Goal: Browse casually

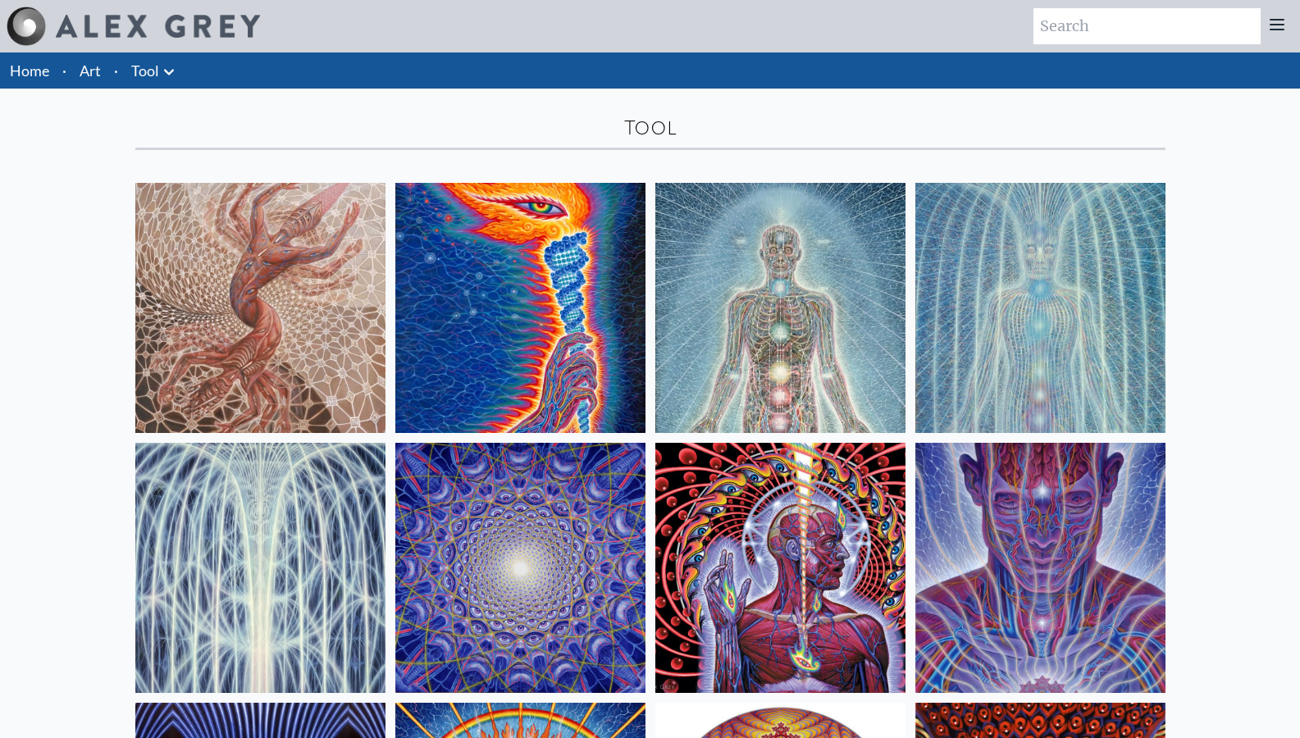
click at [235, 270] on img at bounding box center [260, 308] width 250 height 250
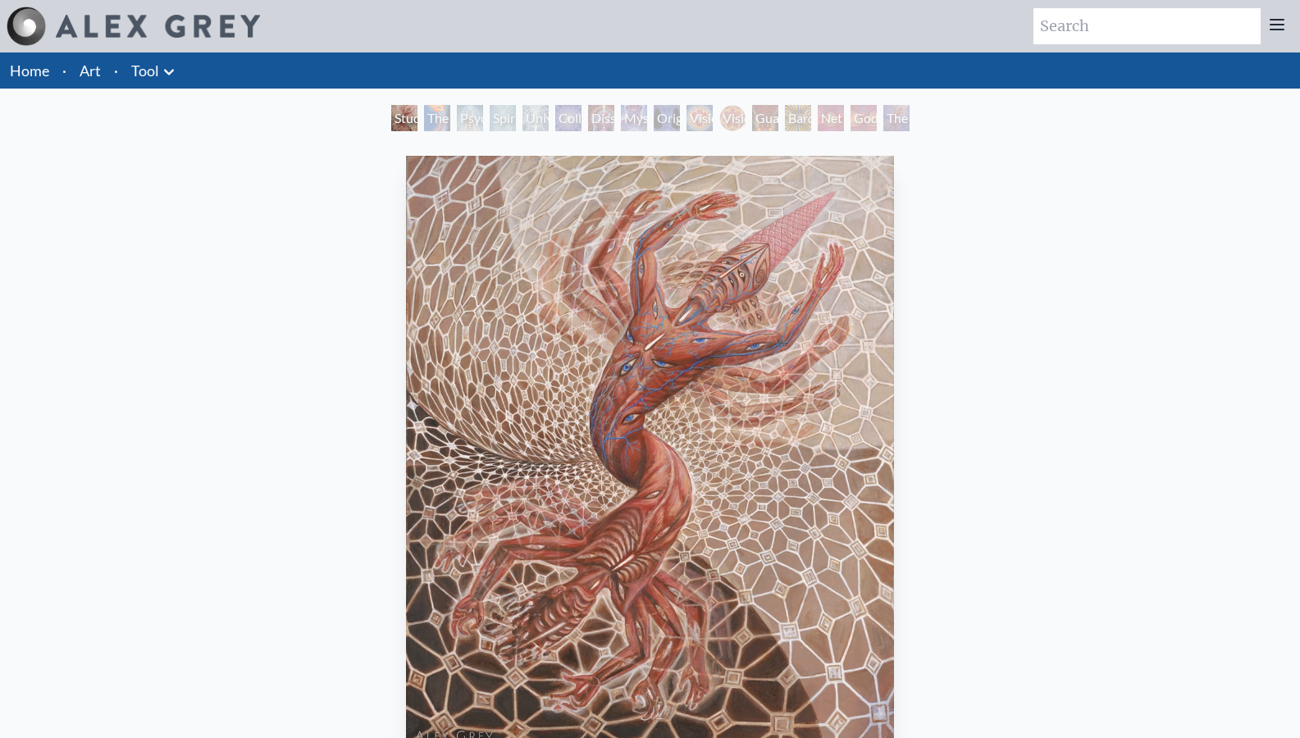
click at [434, 124] on div "The Torch" at bounding box center [437, 118] width 26 height 26
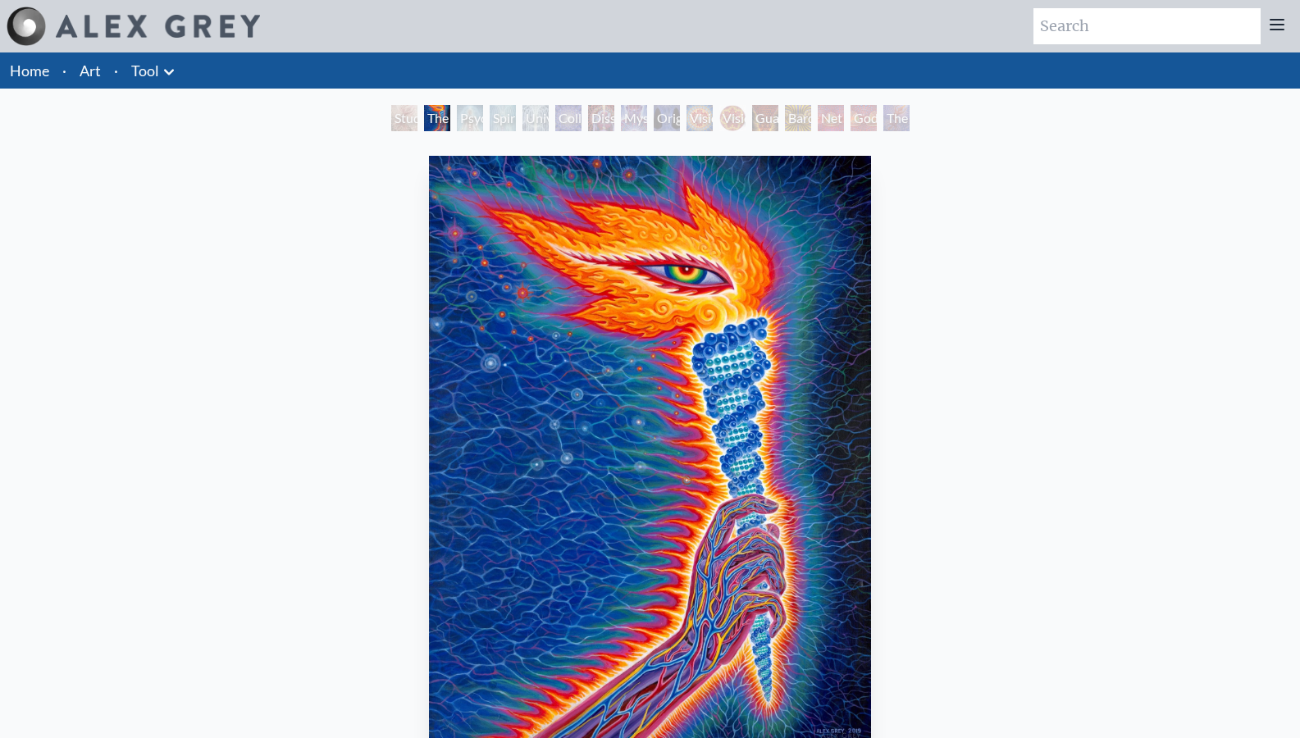
click at [482, 119] on div "Psychic Energy System" at bounding box center [470, 118] width 26 height 26
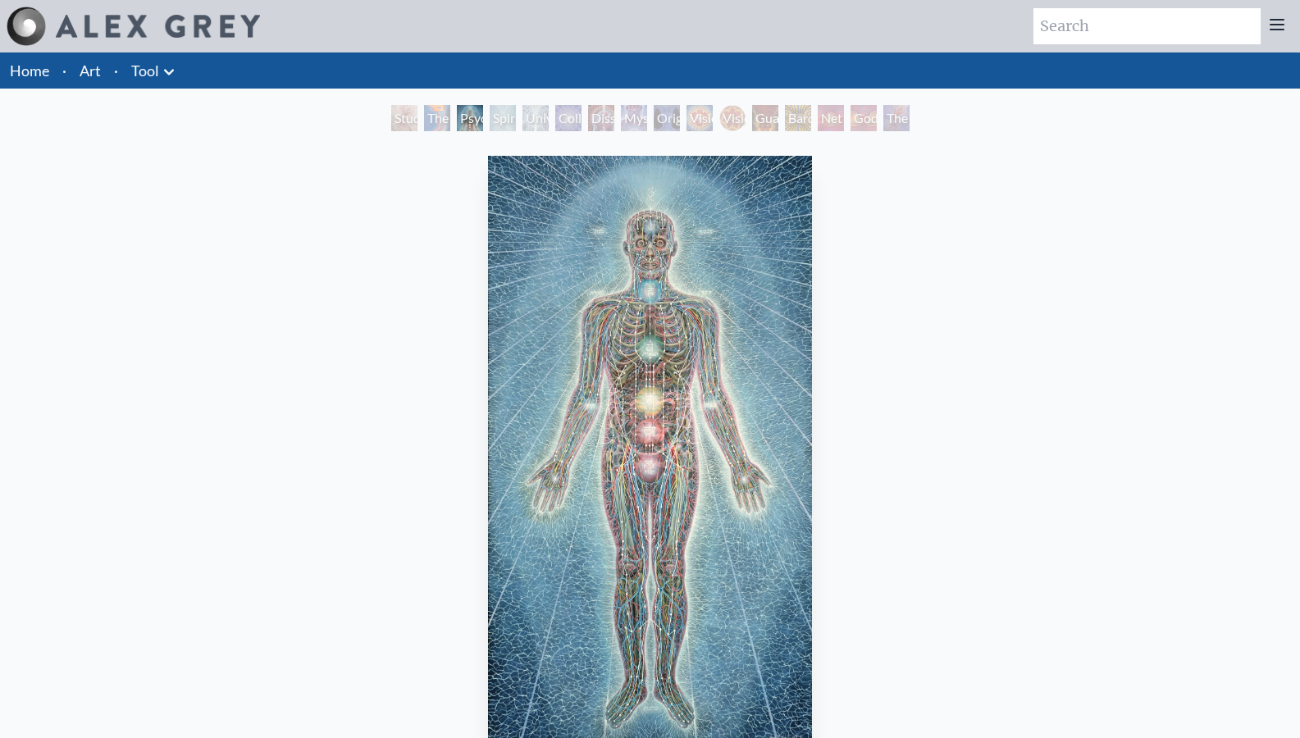
click at [495, 124] on div "Spiritual Energy System" at bounding box center [503, 118] width 26 height 26
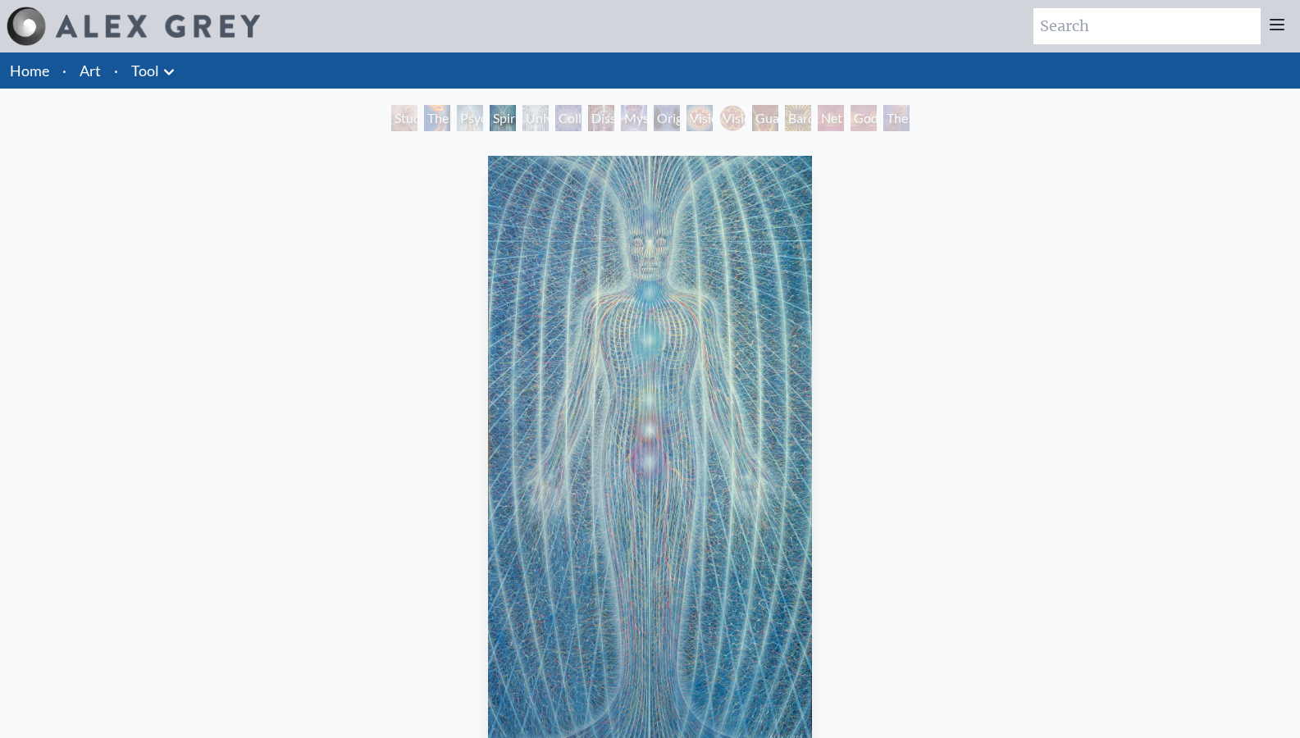
click at [591, 121] on div "Dissectional Art for Tool's Lateralus CD" at bounding box center [601, 118] width 26 height 26
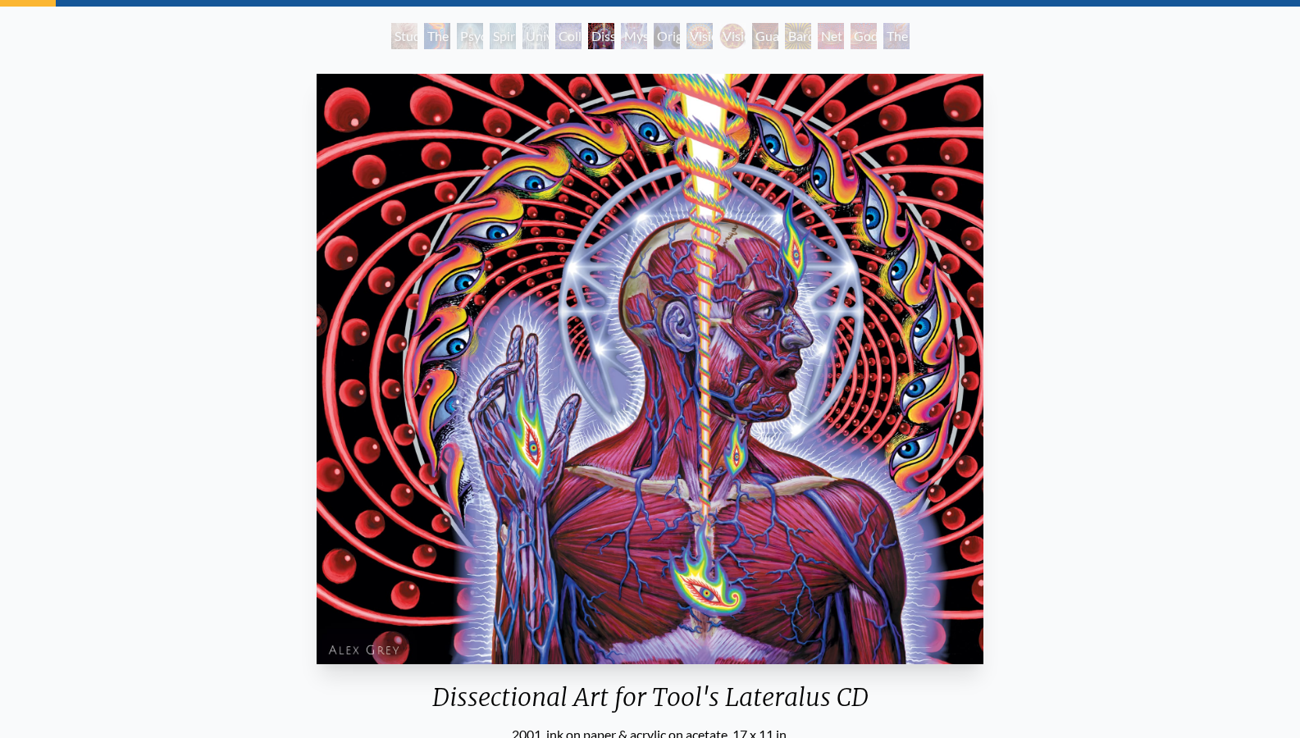
scroll to position [246, 0]
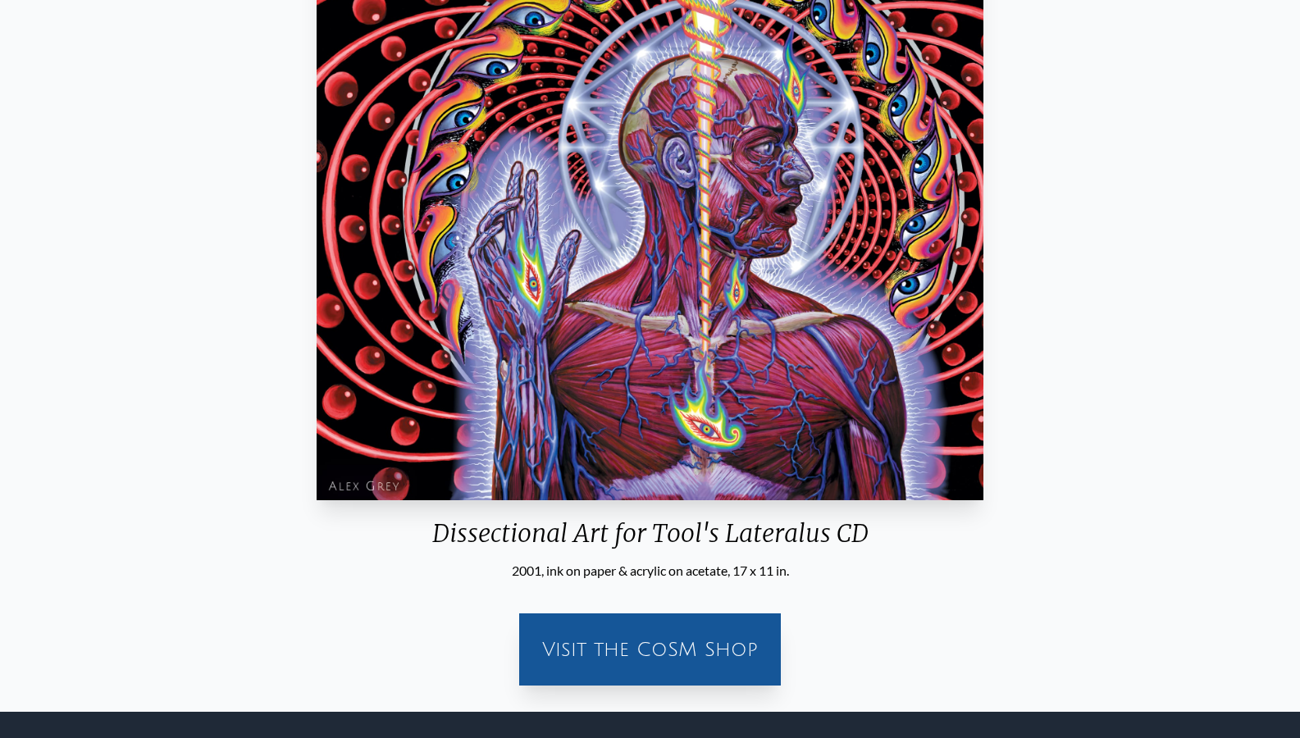
click at [658, 637] on div "Visit the CoSM Shop" at bounding box center [650, 649] width 242 height 52
